Goal: Information Seeking & Learning: Understand process/instructions

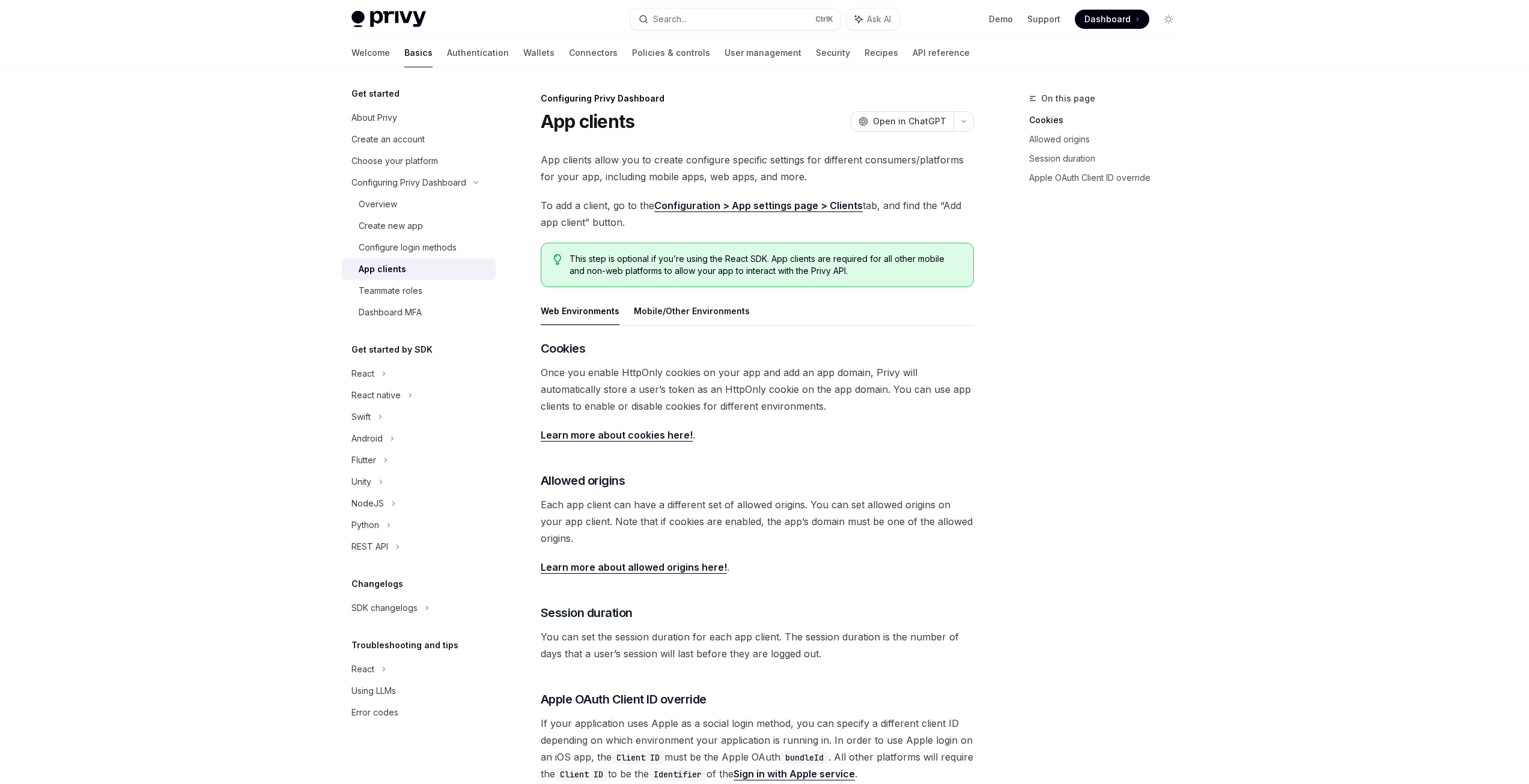
click at [845, 205] on link "Configuration > App settings page > Clients" at bounding box center [758, 206] width 209 height 13
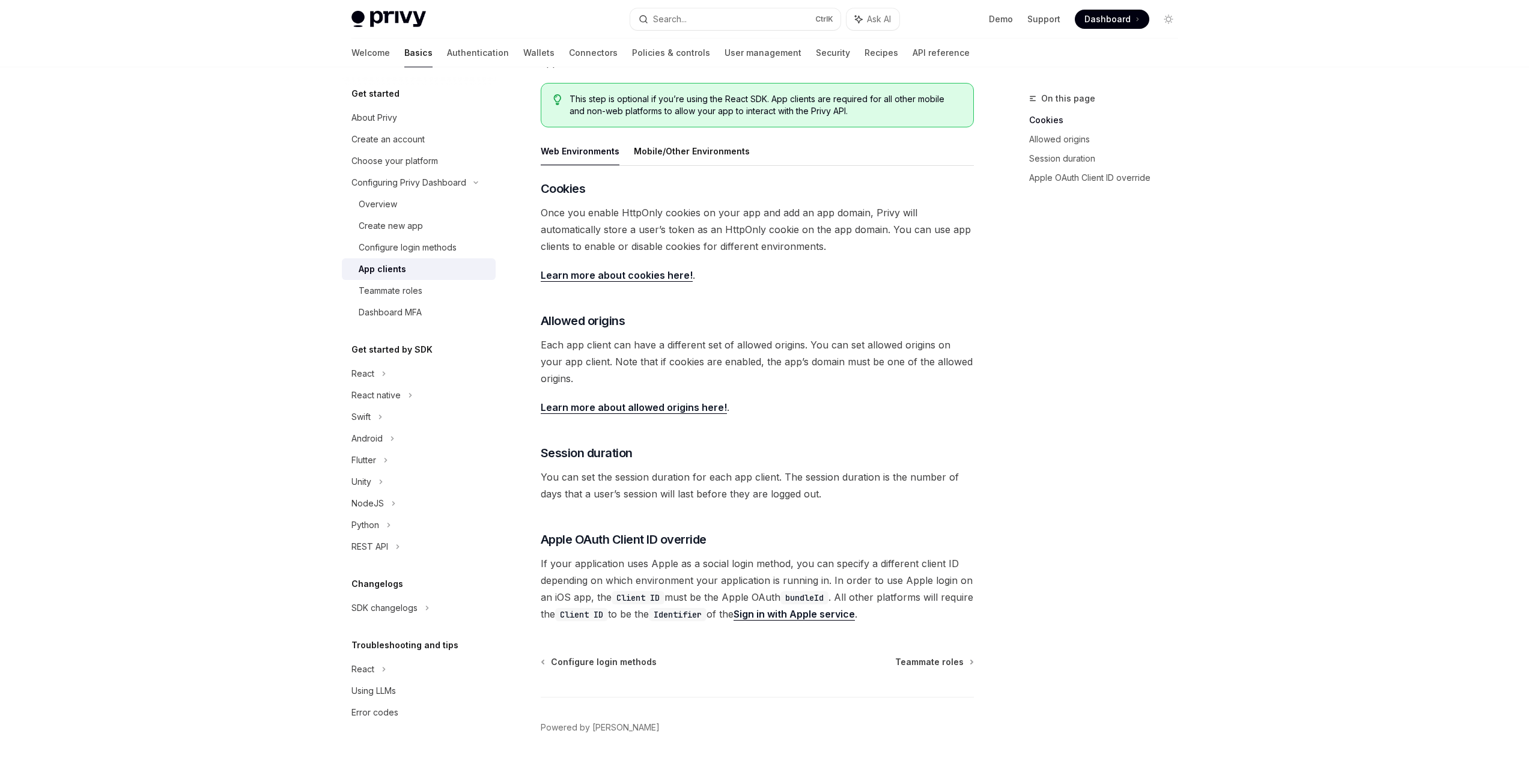
scroll to position [176, 0]
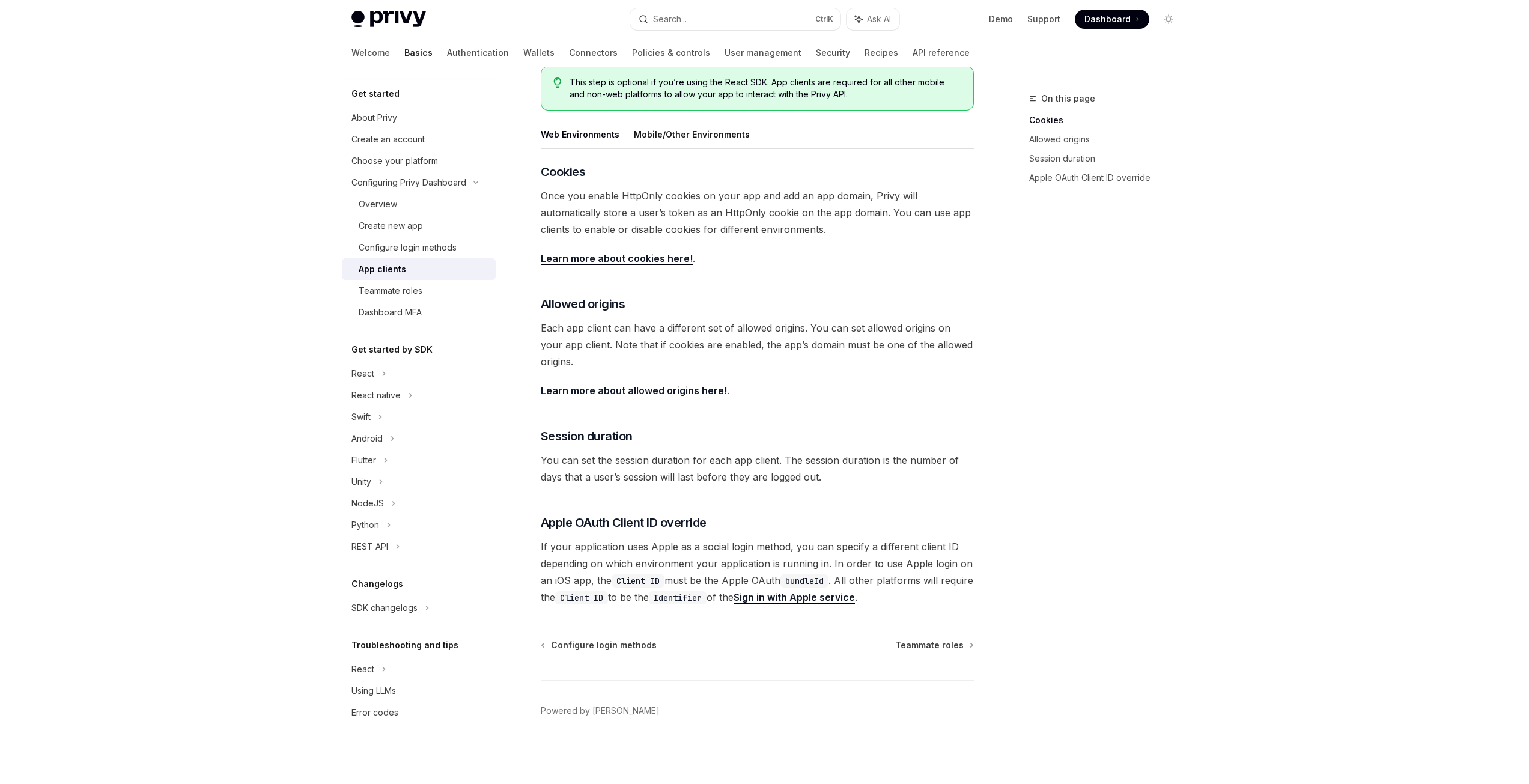
click at [706, 139] on button "Mobile/Other Environments" at bounding box center [691, 134] width 116 height 28
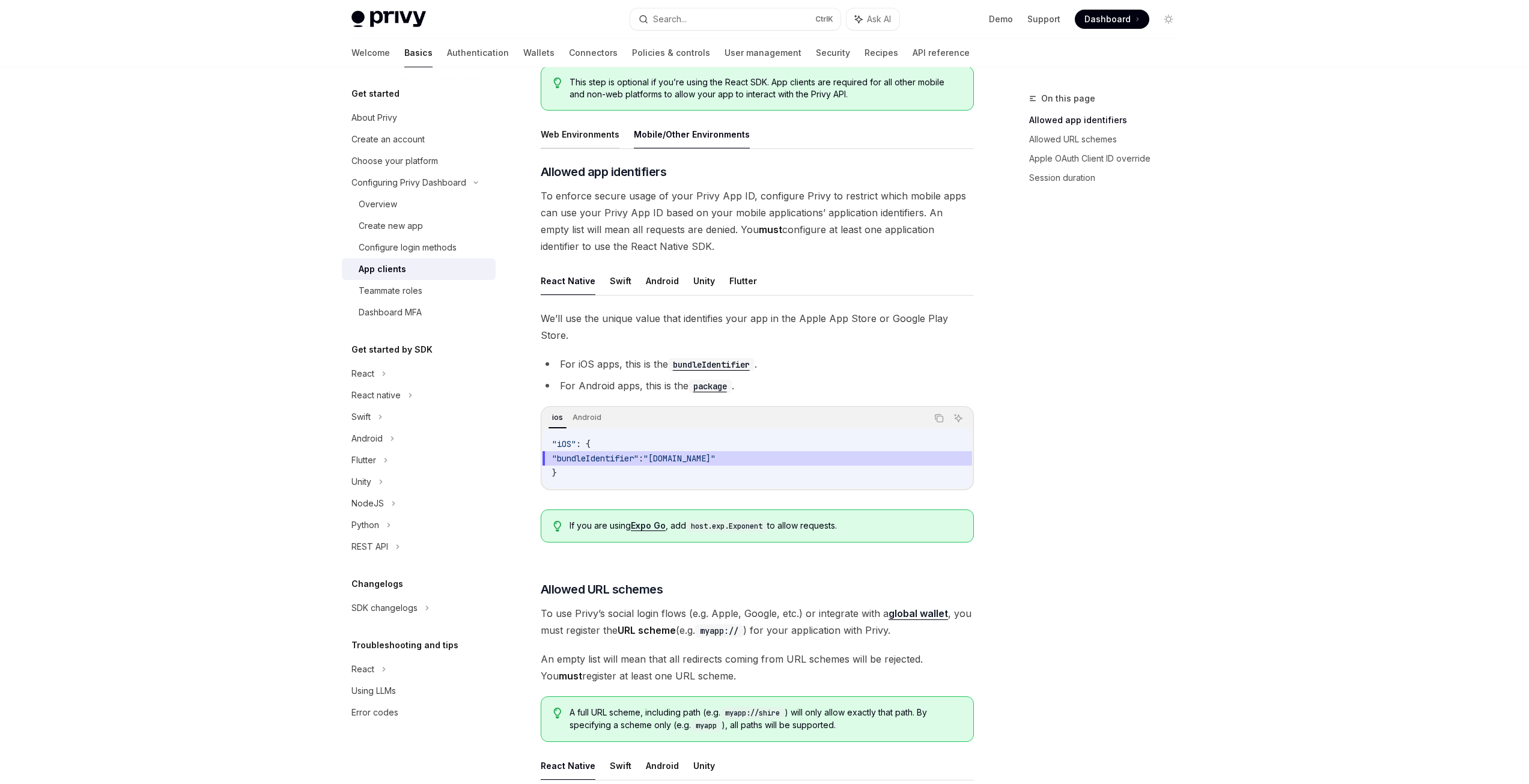
click at [572, 137] on button "Web Environments" at bounding box center [580, 134] width 79 height 28
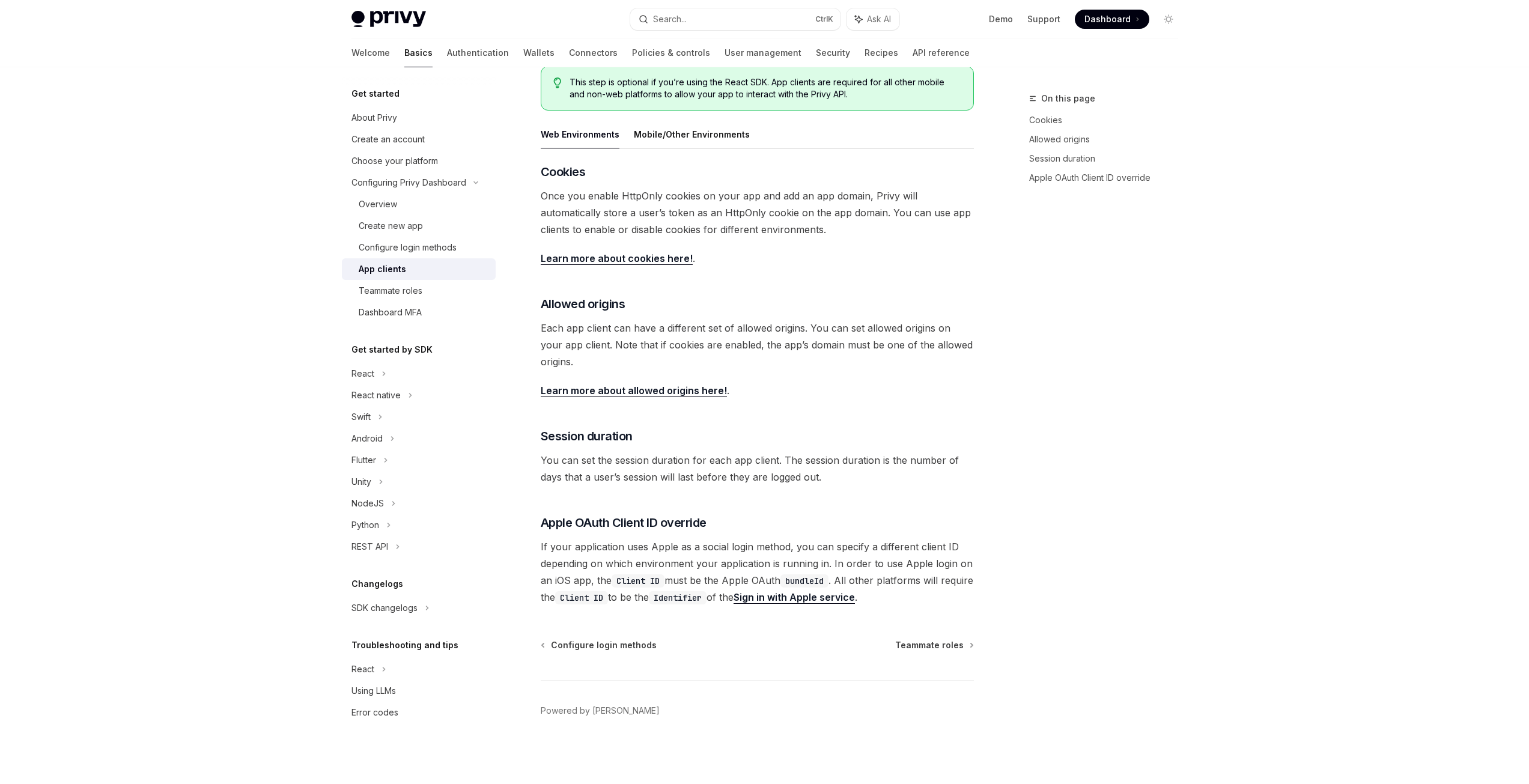
type textarea "*"
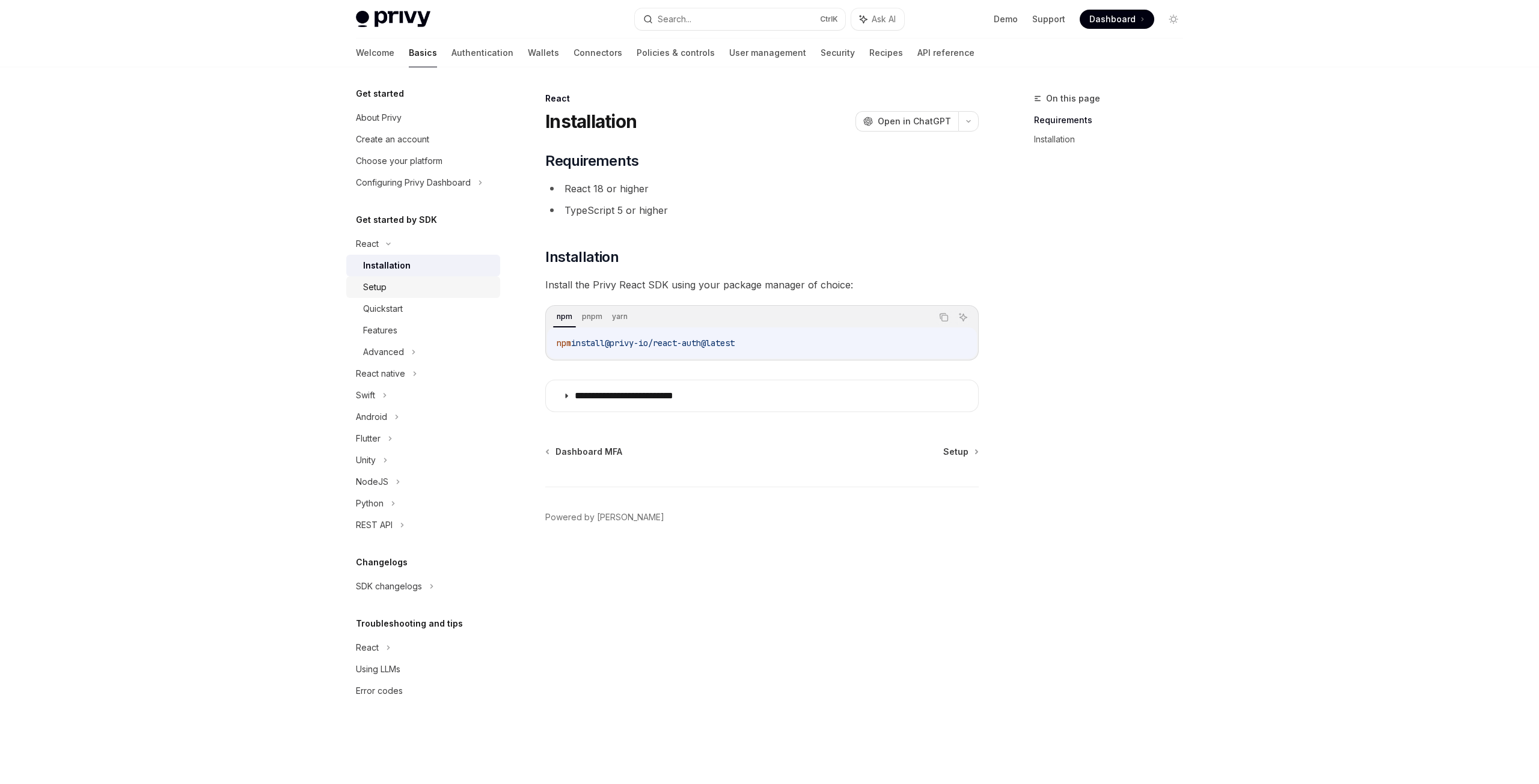
click at [419, 288] on div "Setup" at bounding box center [427, 287] width 130 height 14
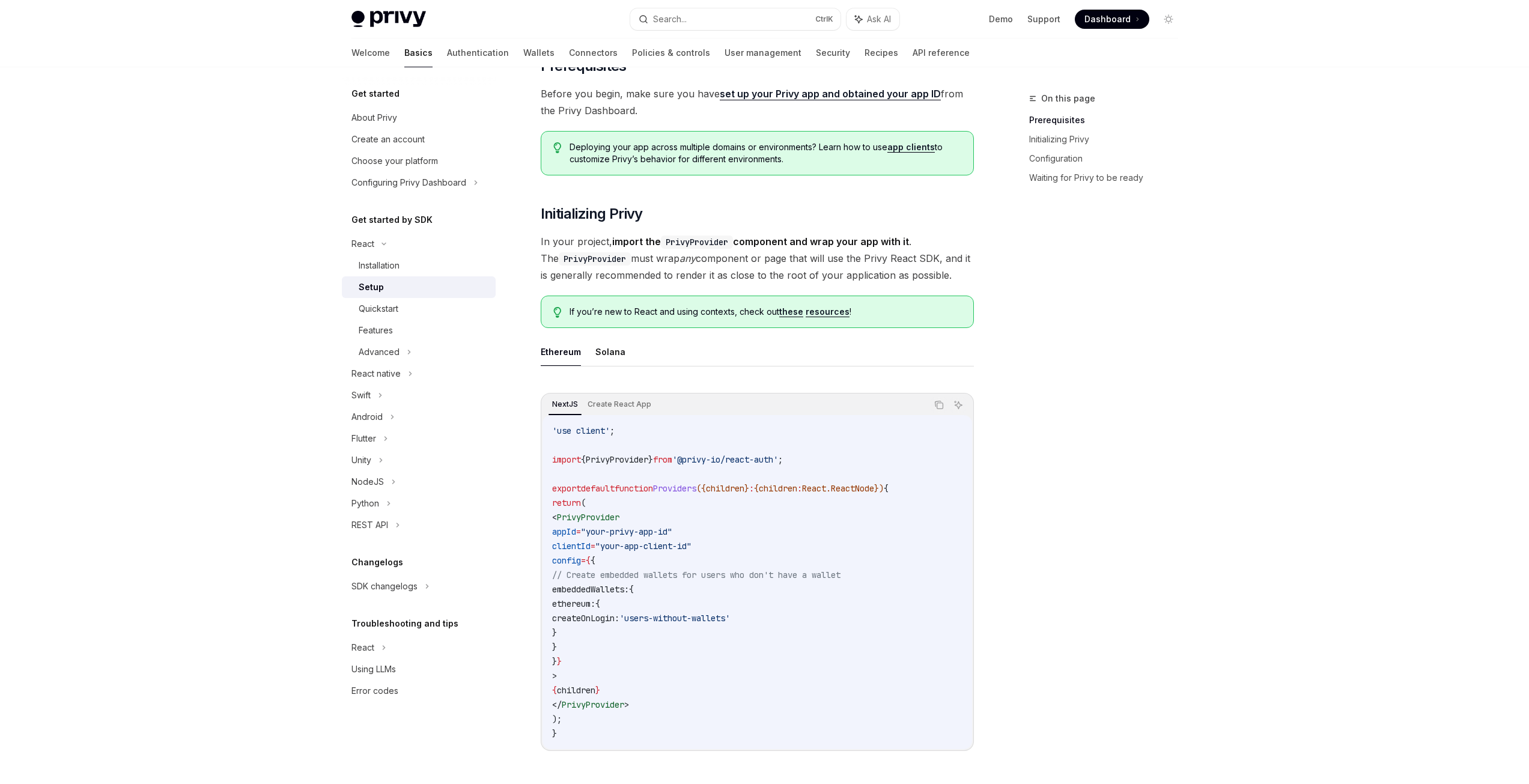
scroll to position [120, 0]
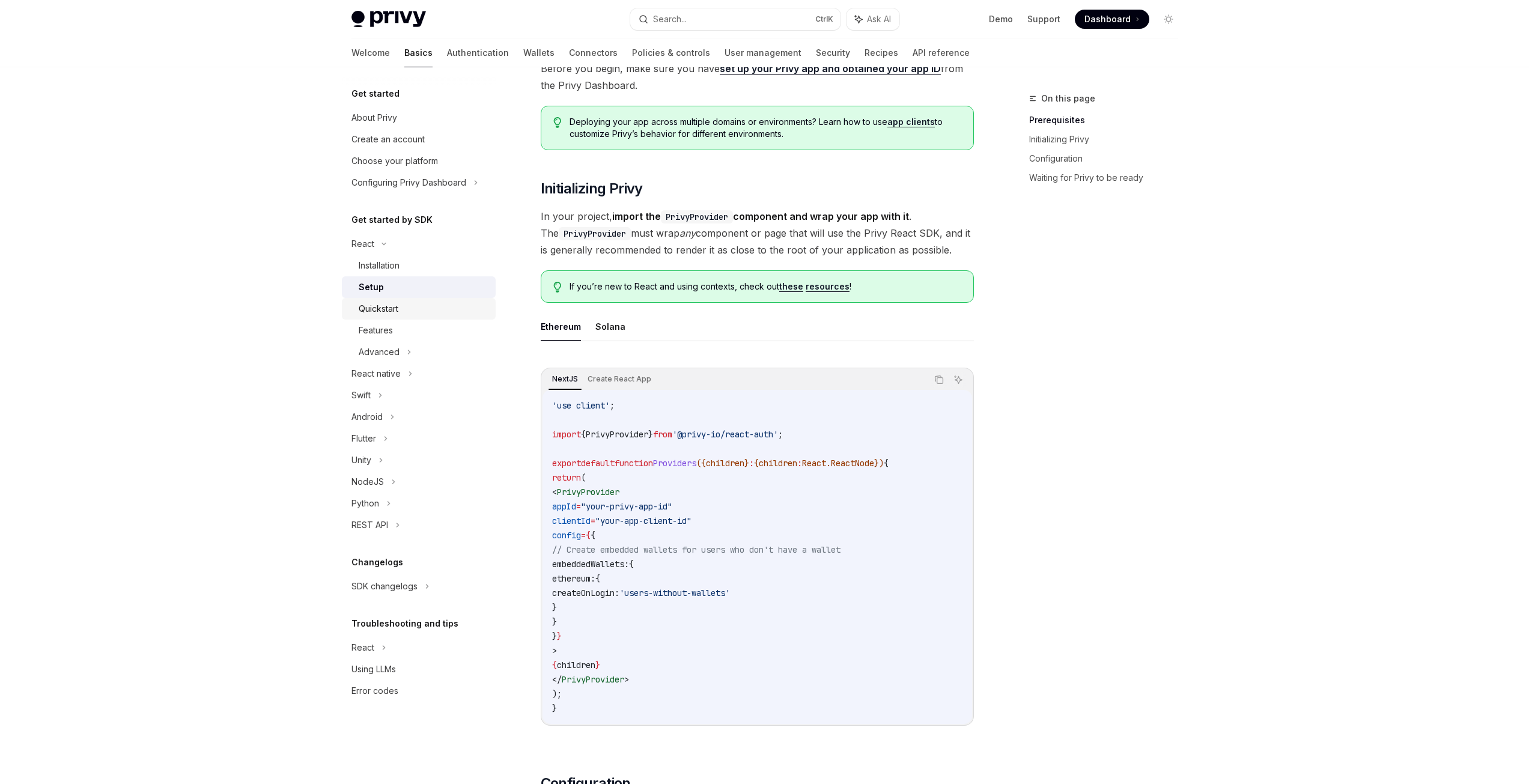
click at [393, 309] on div "Quickstart" at bounding box center [378, 309] width 39 height 14
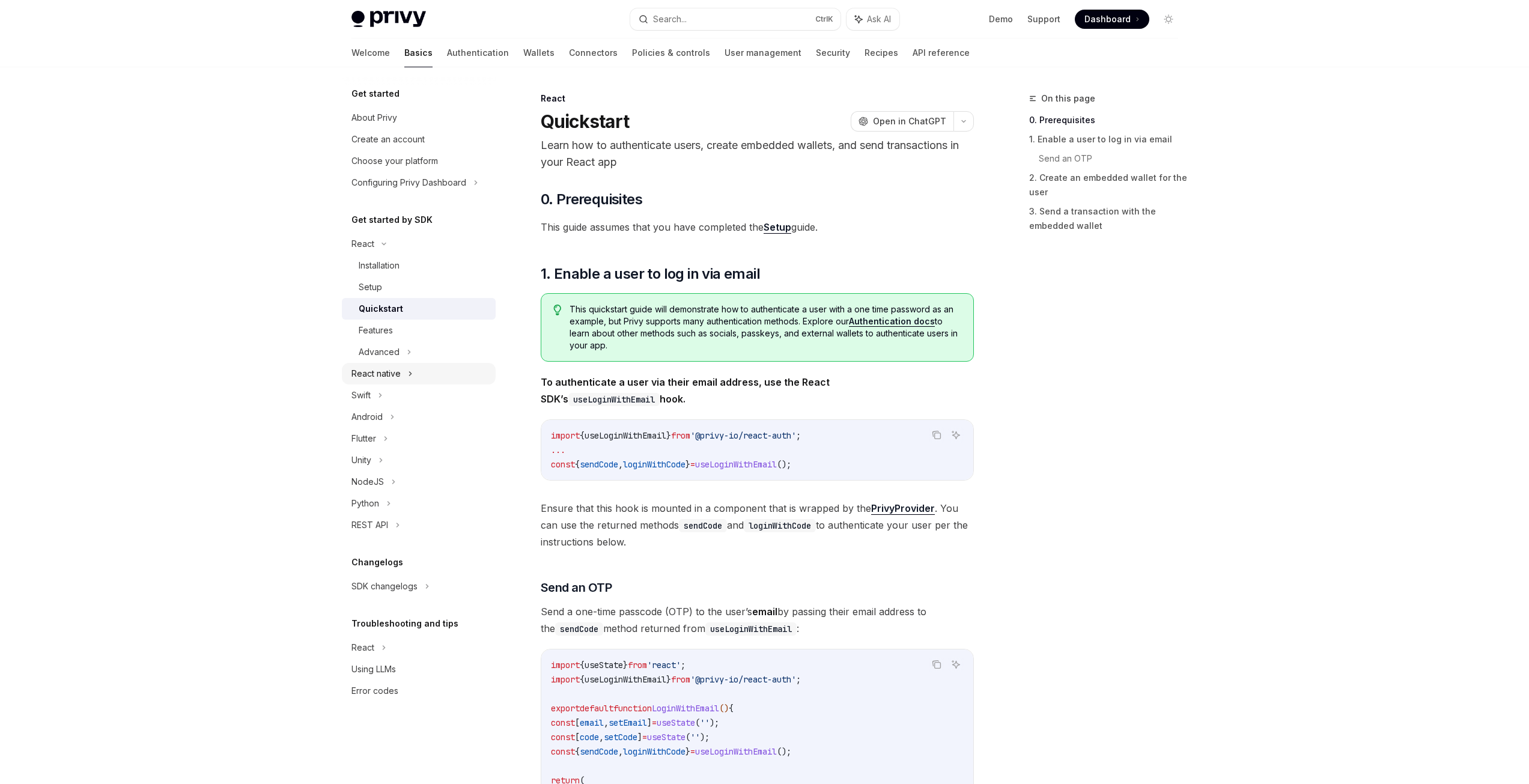
click at [393, 379] on div "React native" at bounding box center [376, 373] width 50 height 14
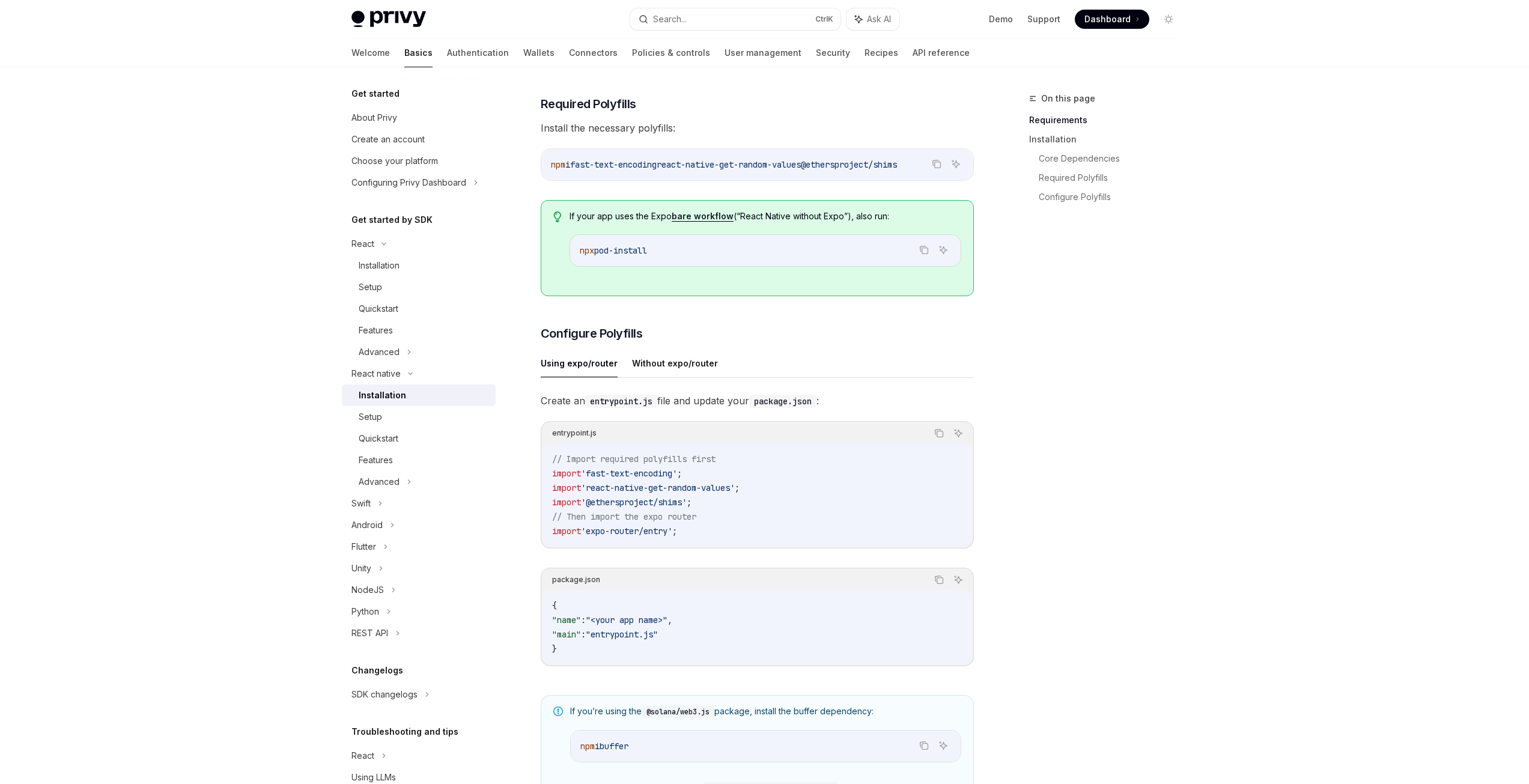
scroll to position [300, 0]
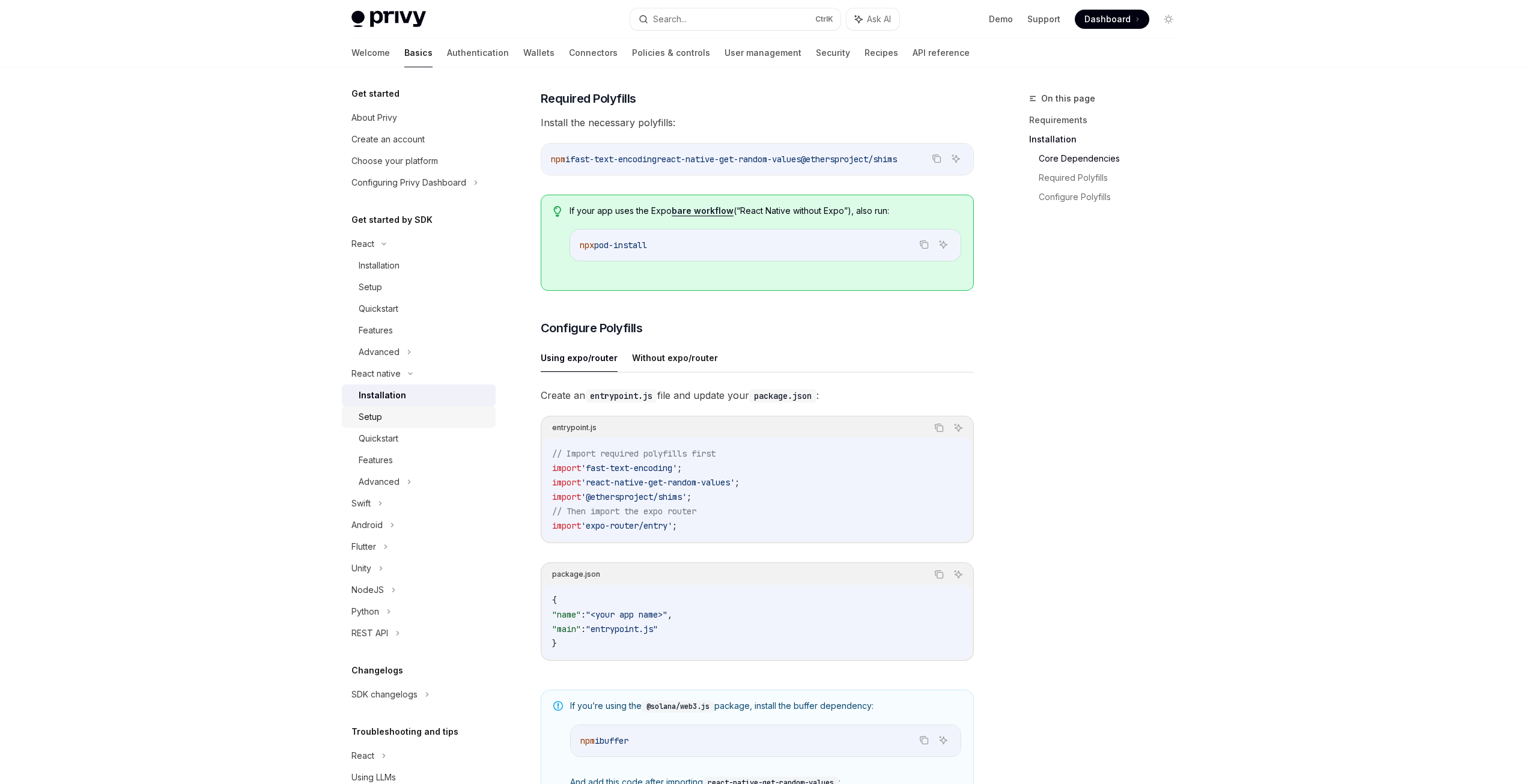
click at [386, 421] on div "Setup" at bounding box center [423, 417] width 130 height 14
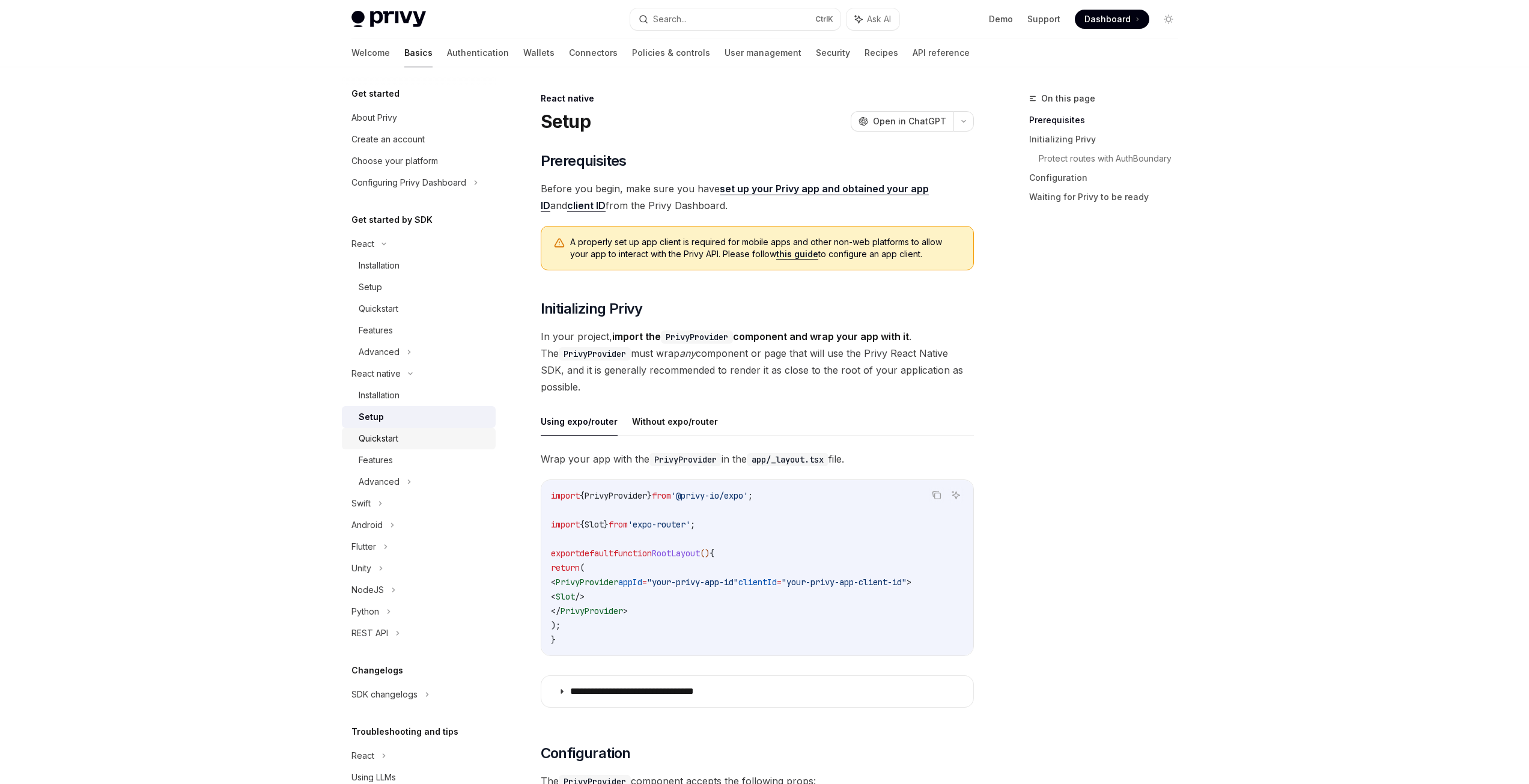
click at [375, 440] on div "Quickstart" at bounding box center [378, 438] width 39 height 14
type textarea "*"
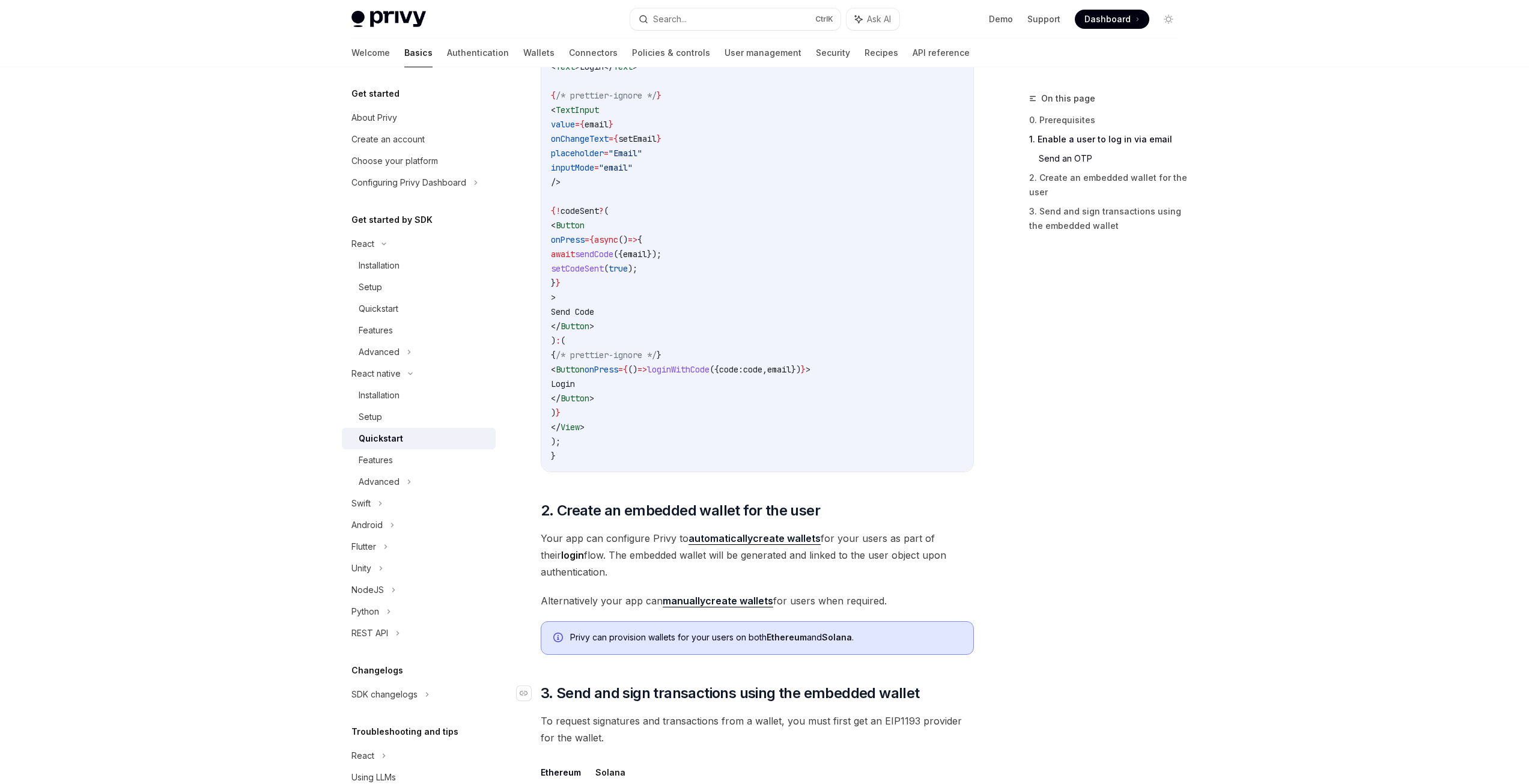
scroll to position [661, 0]
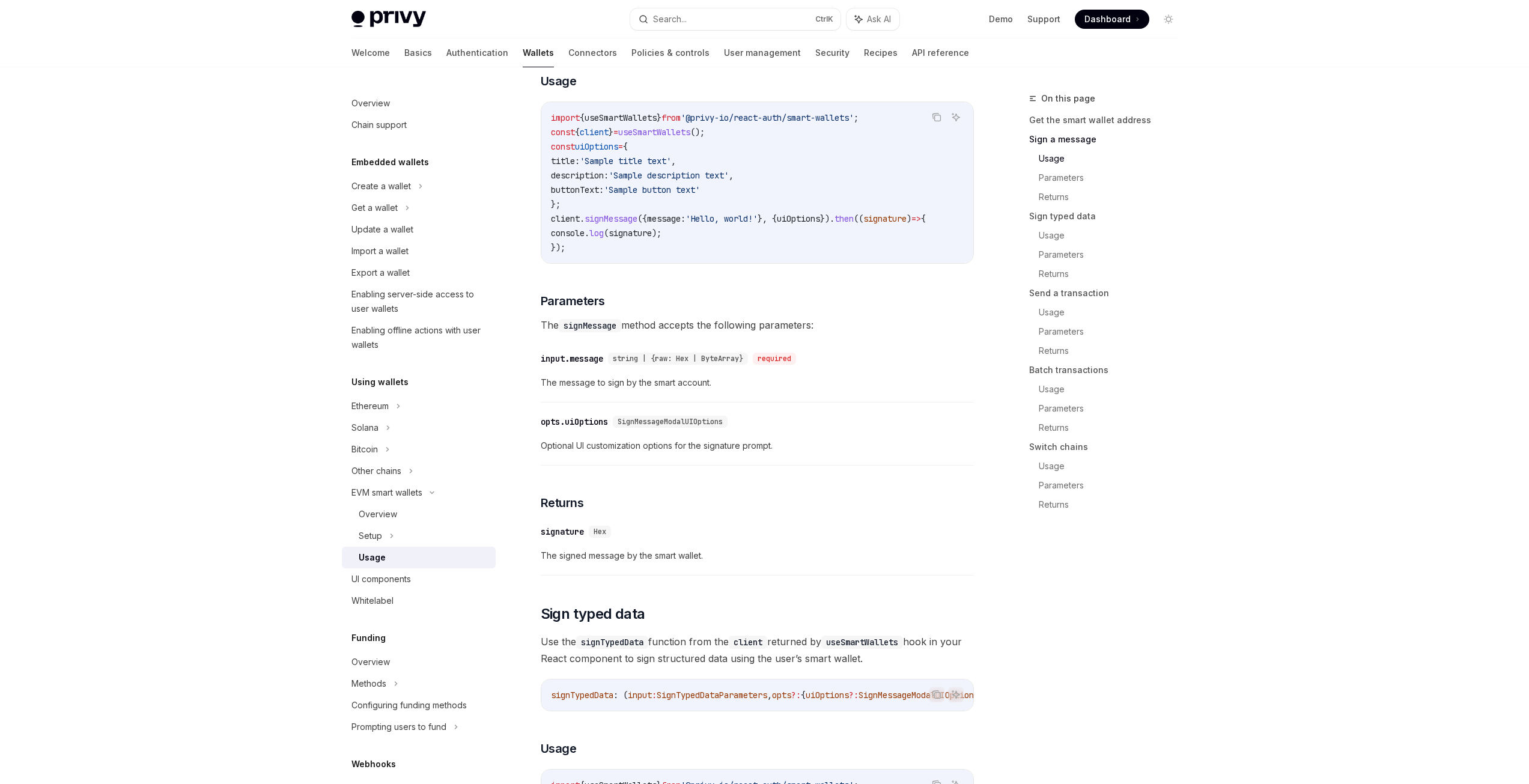
scroll to position [541, 0]
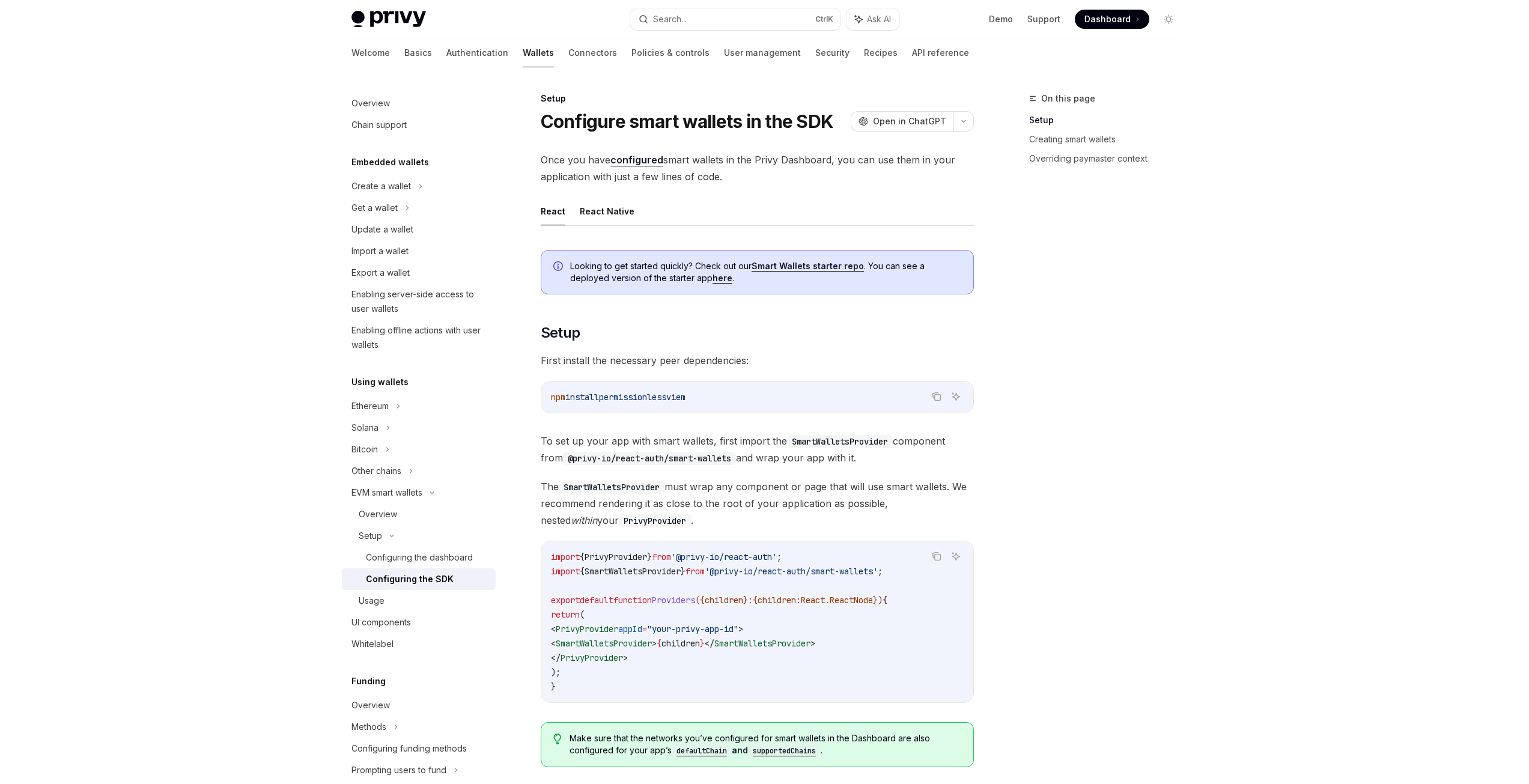
drag, startPoint x: 723, startPoint y: 396, endPoint x: 542, endPoint y: 396, distance: 181.0
click at [542, 396] on div "npm install permissionless viem" at bounding box center [757, 397] width 432 height 32
click at [865, 593] on code "import { PrivyProvider } from '@privy-io/react-auth' ; import { SmartWalletsPro…" at bounding box center [757, 622] width 413 height 144
drag, startPoint x: 727, startPoint y: 588, endPoint x: 546, endPoint y: 570, distance: 181.9
click at [546, 570] on div "import { PrivyProvider } from '@privy-io/react-auth' ; import { SmartWalletsPro…" at bounding box center [757, 622] width 432 height 161
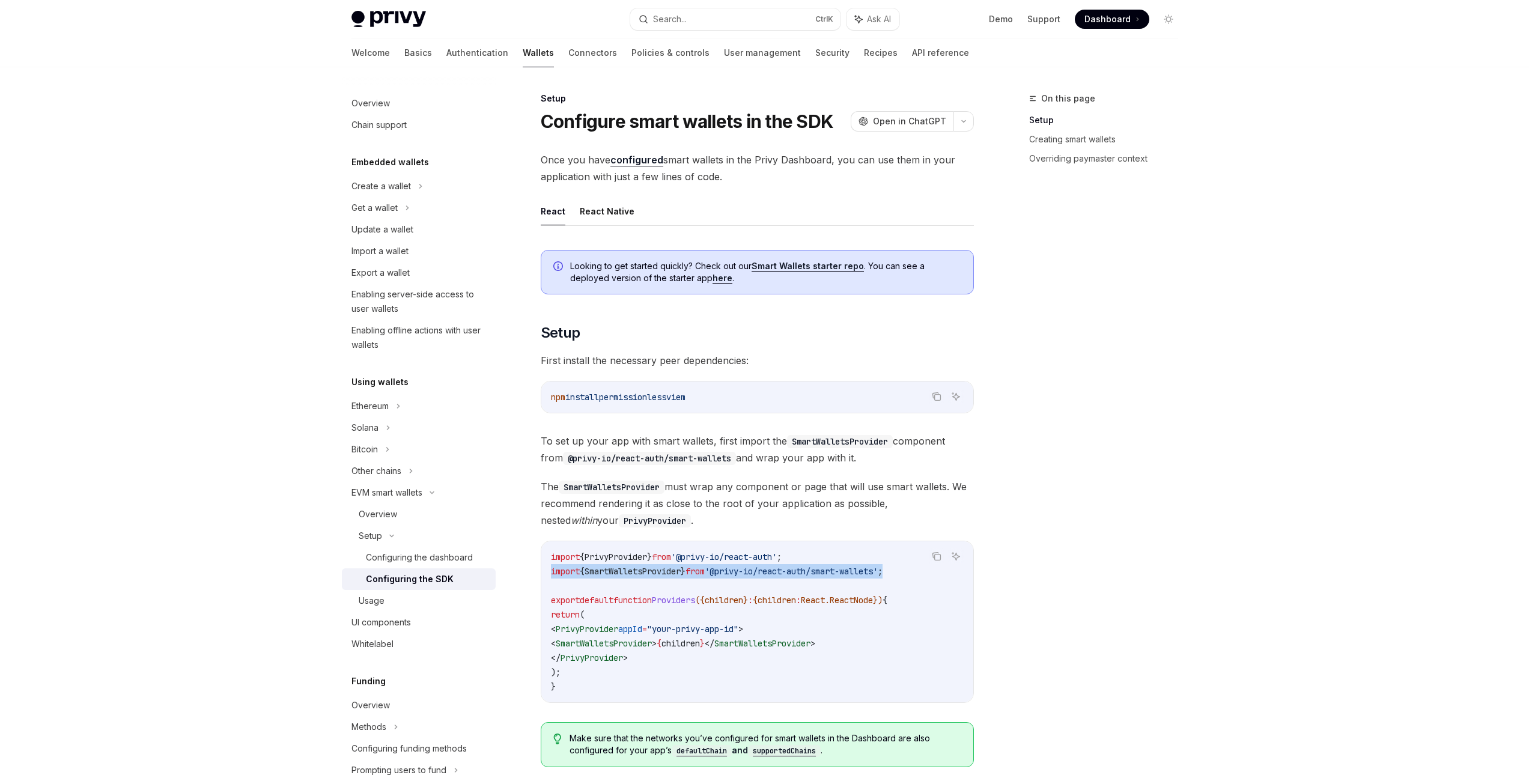
copy span "import { SmartWalletsProvider } from '@privy-io/react-auth/smart-wallets' ;"
